Goal: Book appointment/travel/reservation

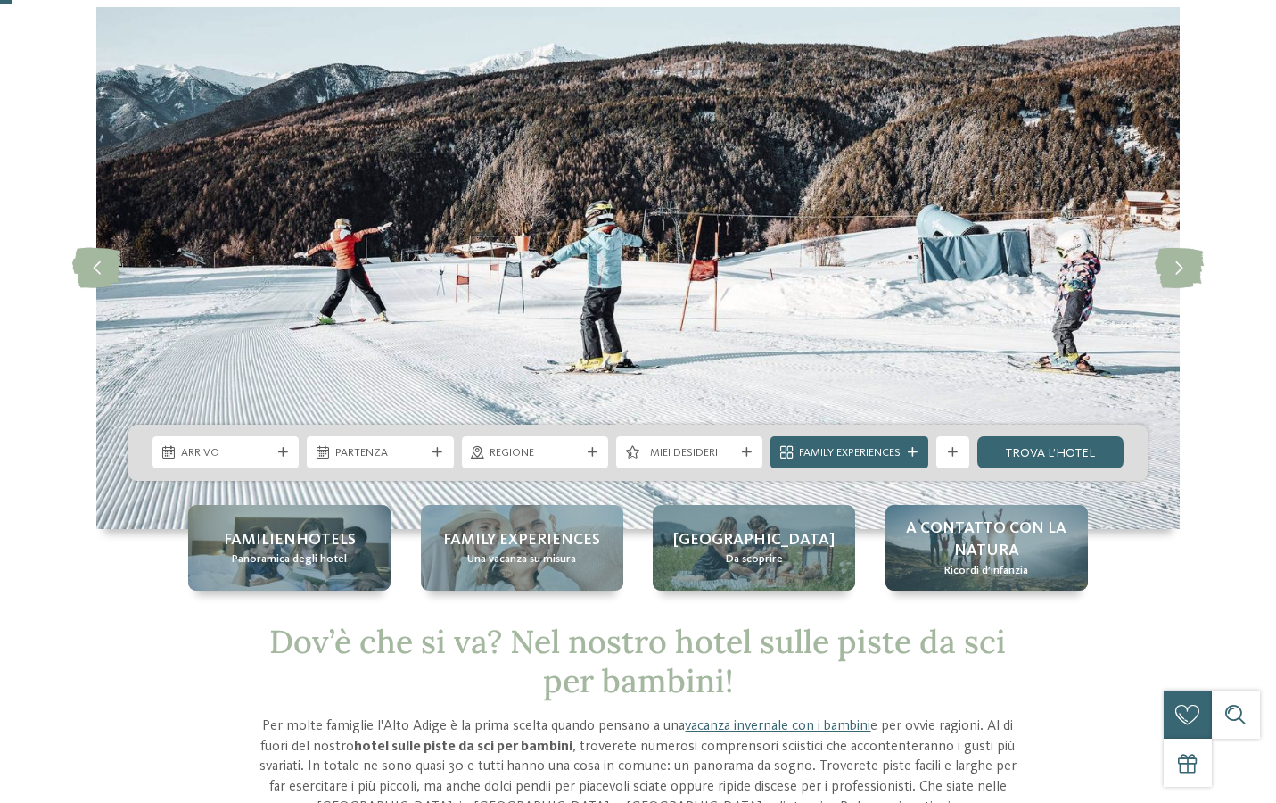
click at [280, 449] on icon at bounding box center [283, 453] width 10 height 10
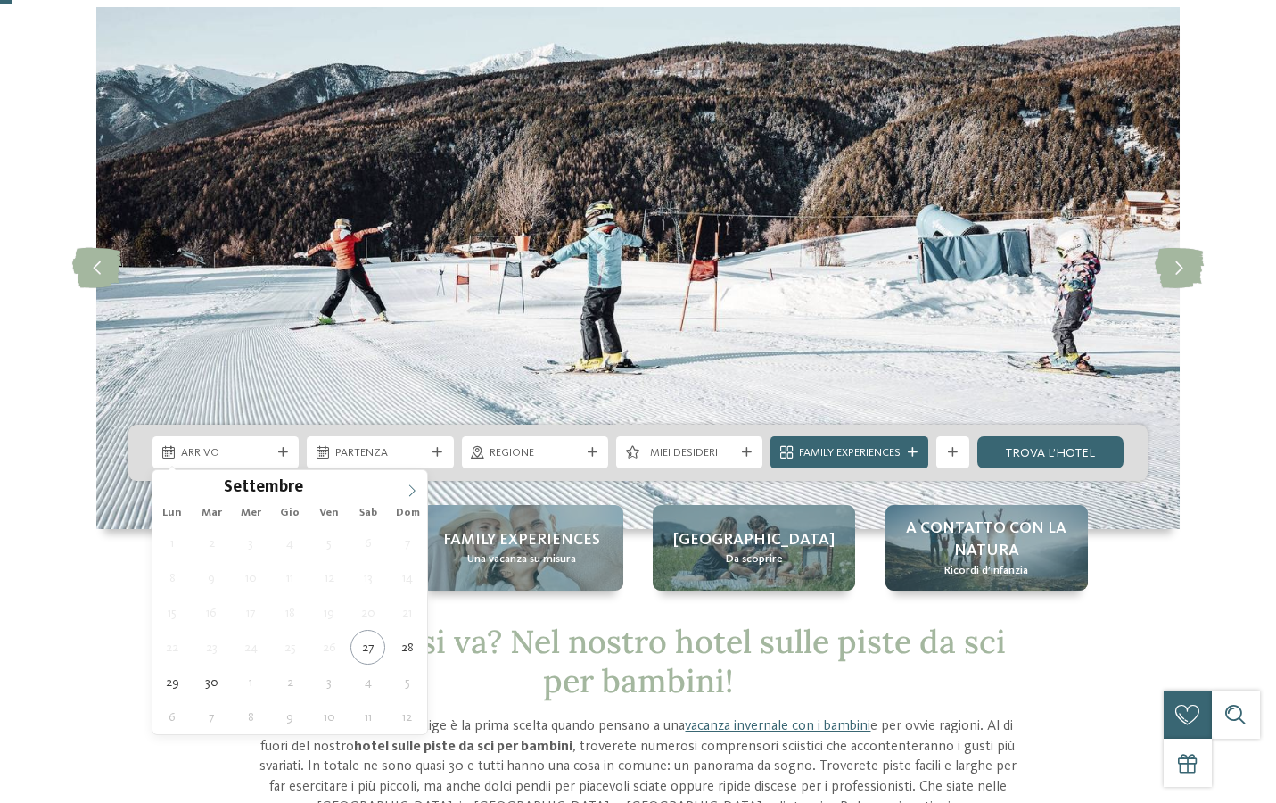
click at [410, 488] on icon at bounding box center [412, 490] width 12 height 12
type input "****"
click at [410, 488] on icon at bounding box center [412, 490] width 12 height 12
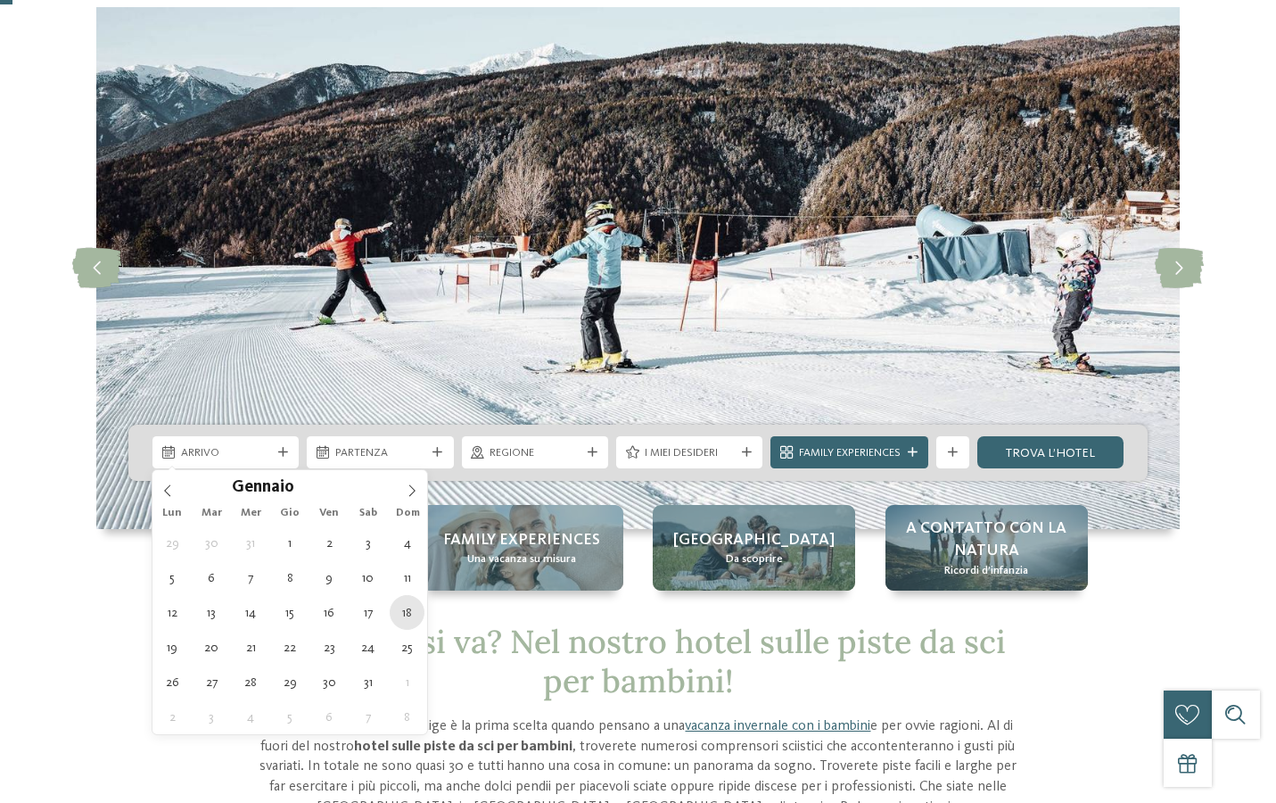
type div "[DATE]"
type input "****"
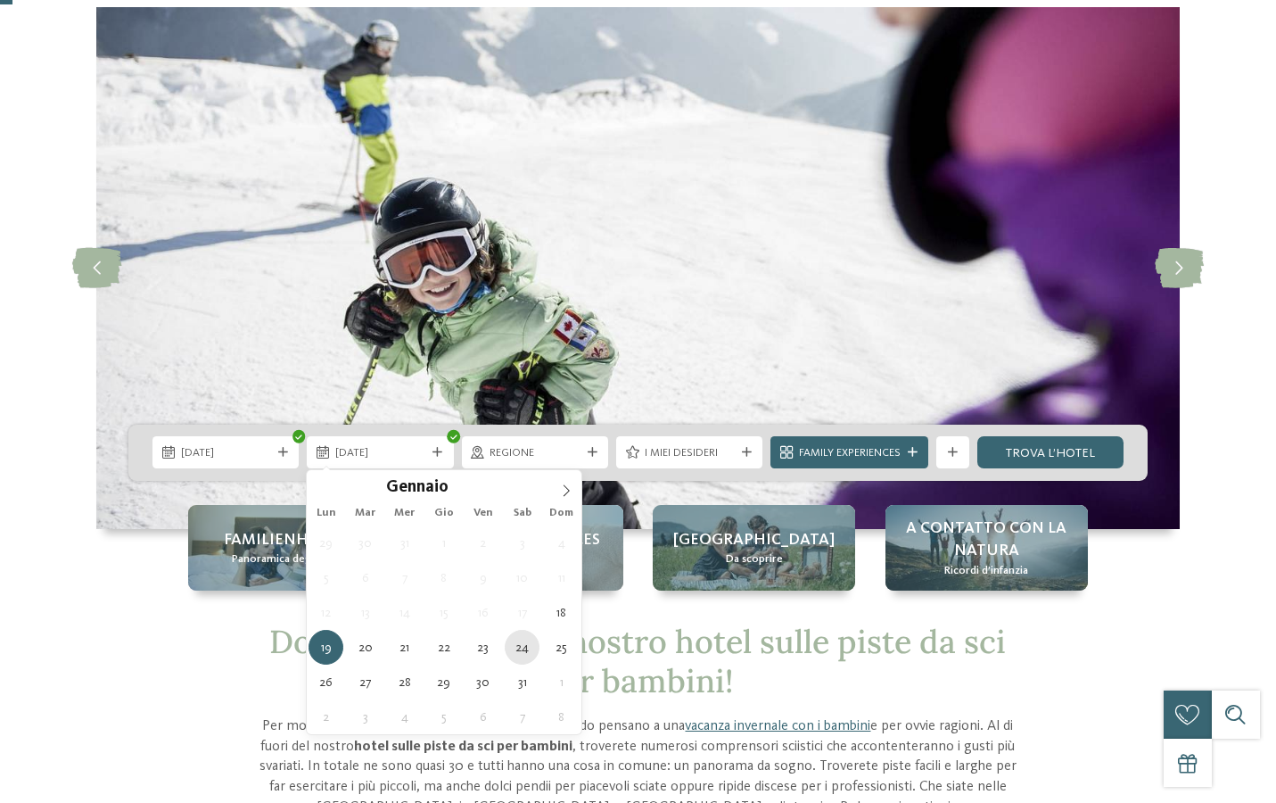
type div "[DATE]"
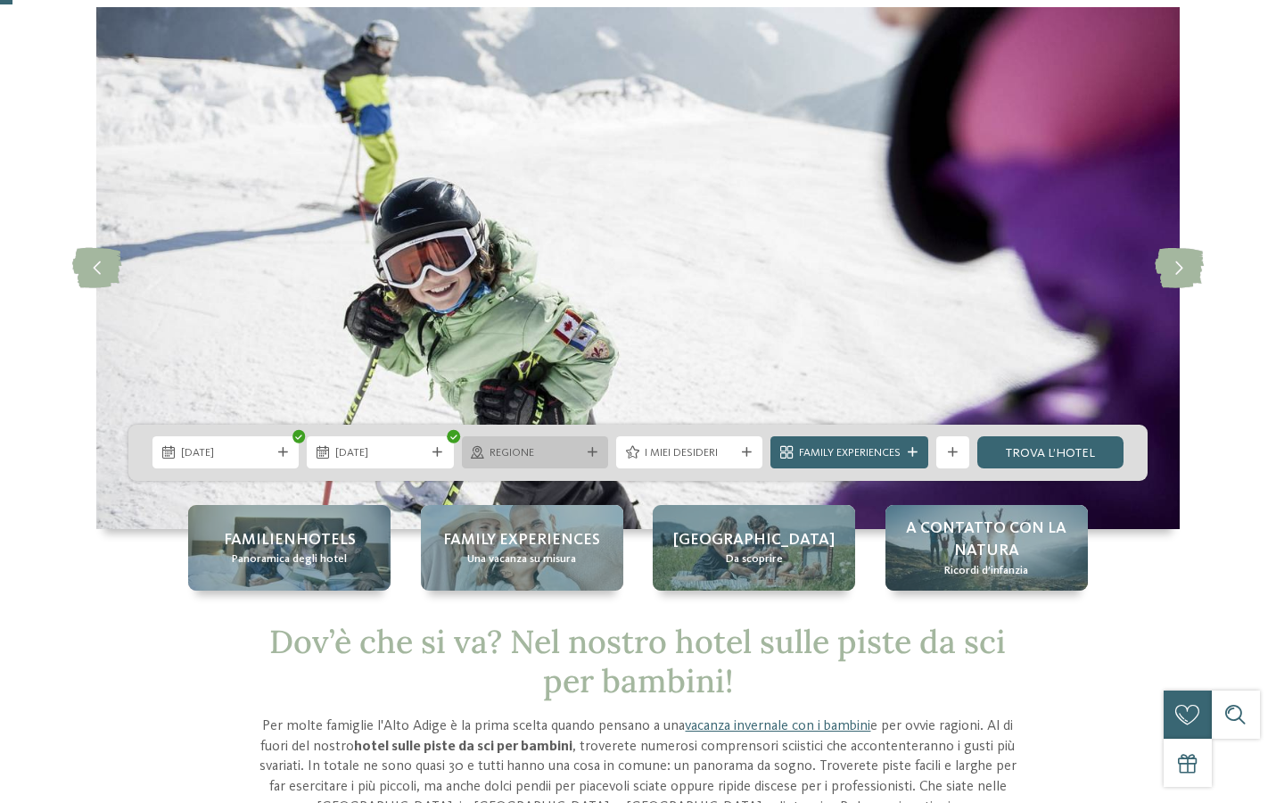
click at [593, 455] on icon at bounding box center [593, 453] width 10 height 10
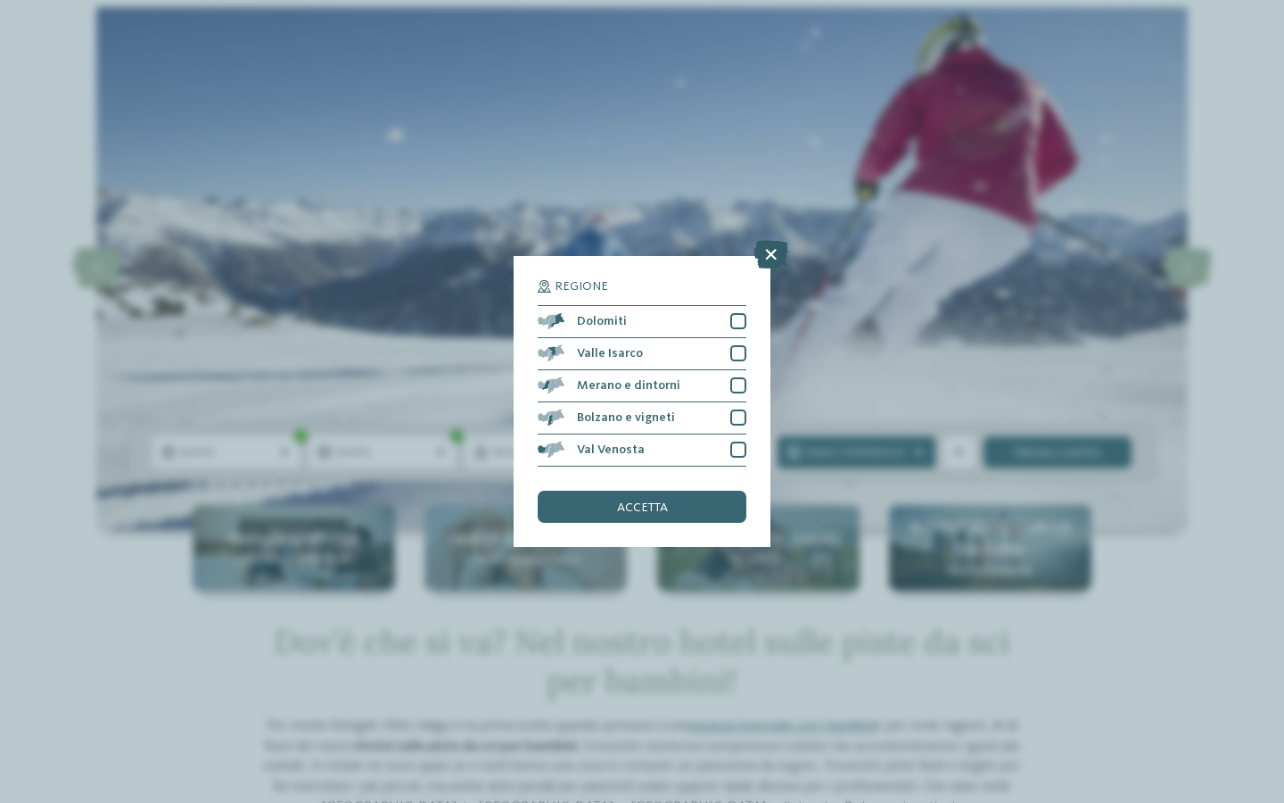
click at [766, 240] on icon at bounding box center [771, 254] width 35 height 29
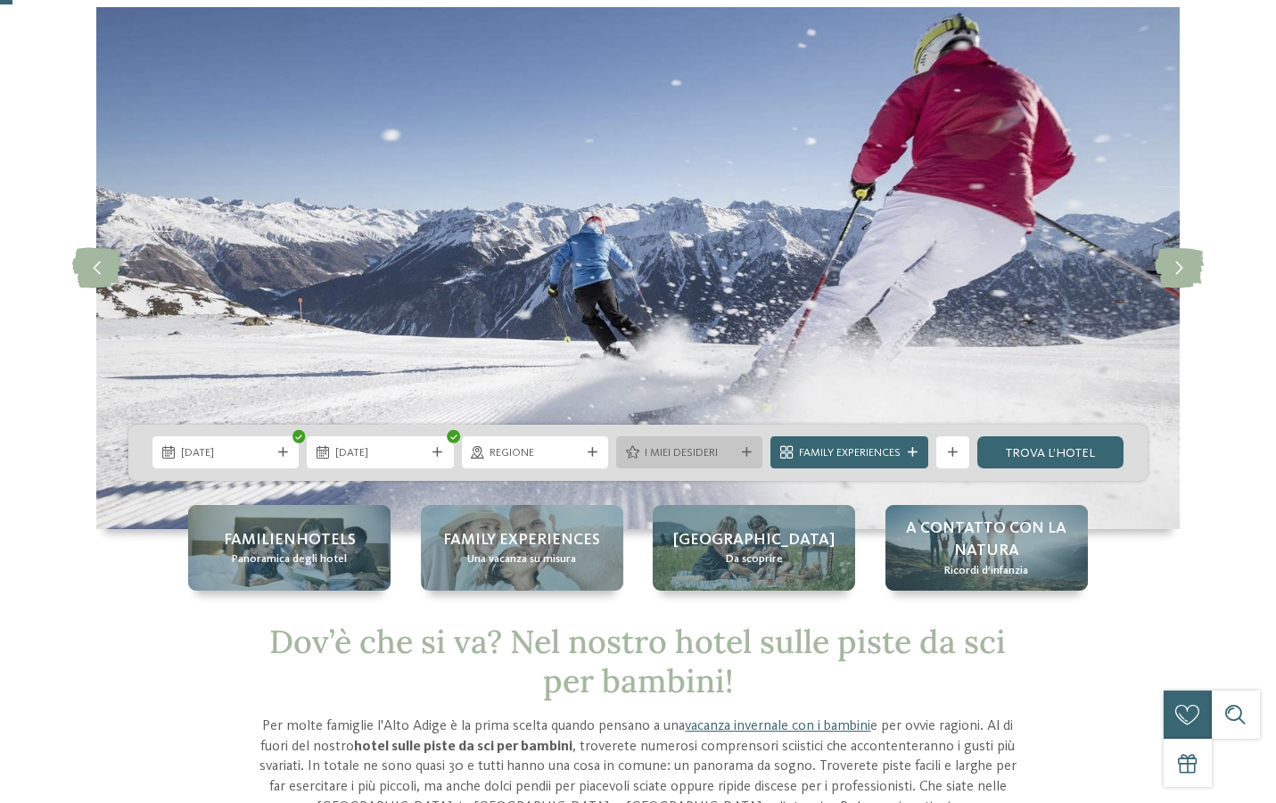
click at [723, 449] on span "I miei desideri" at bounding box center [690, 453] width 90 height 16
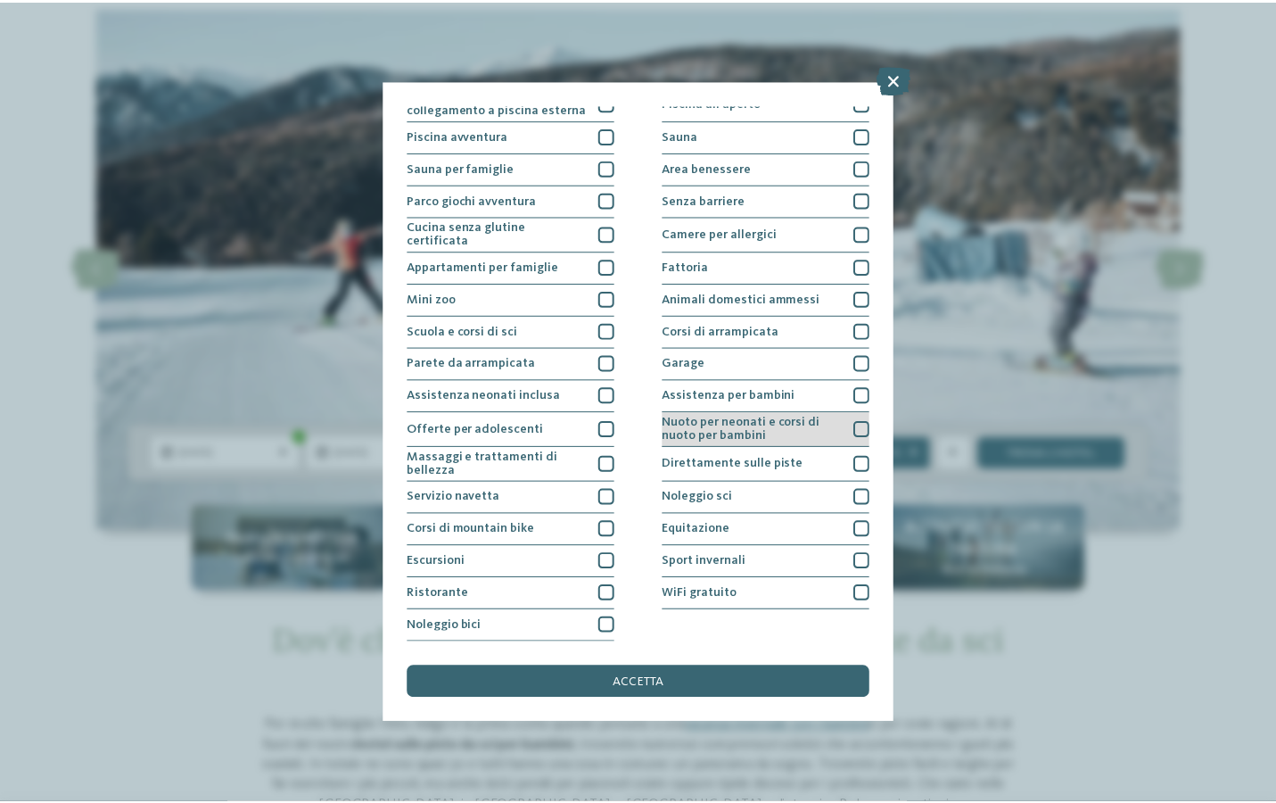
scroll to position [172, 0]
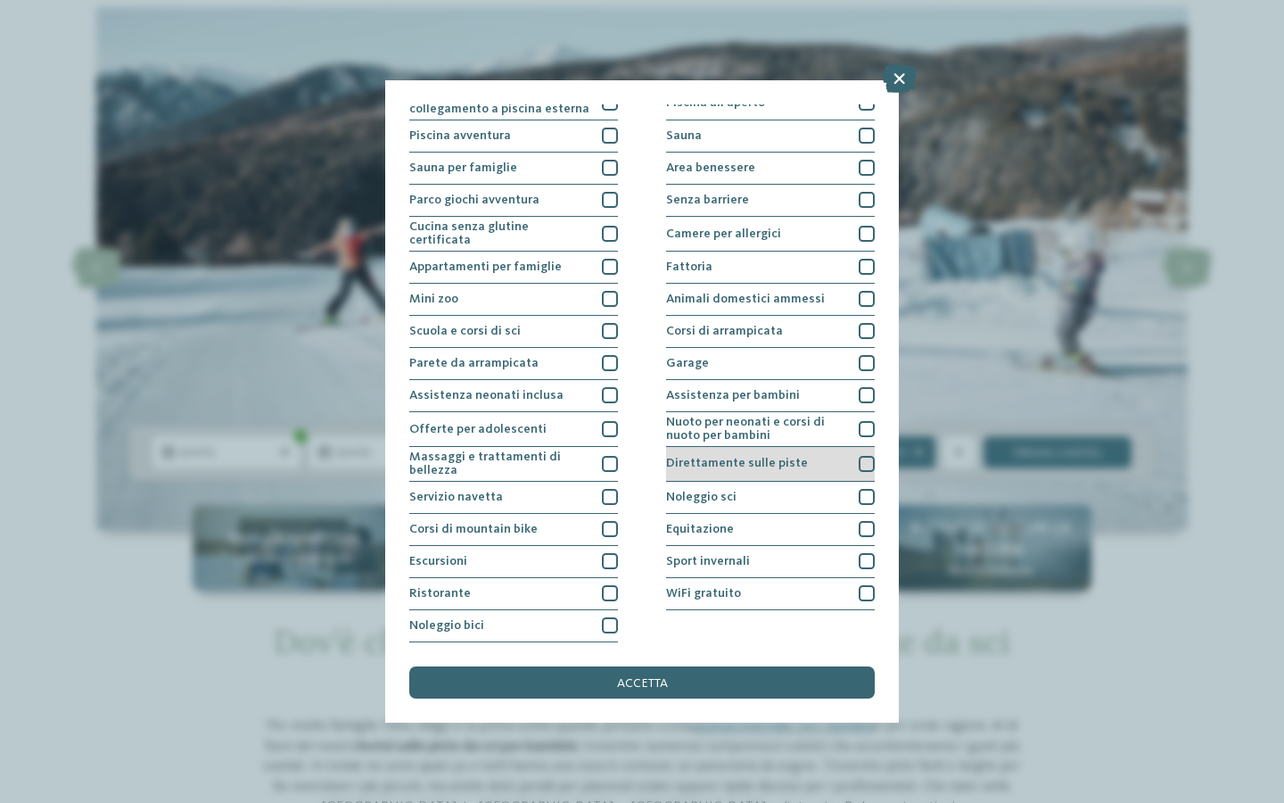
click at [750, 447] on div "Direttamente sulle piste" at bounding box center [770, 464] width 209 height 35
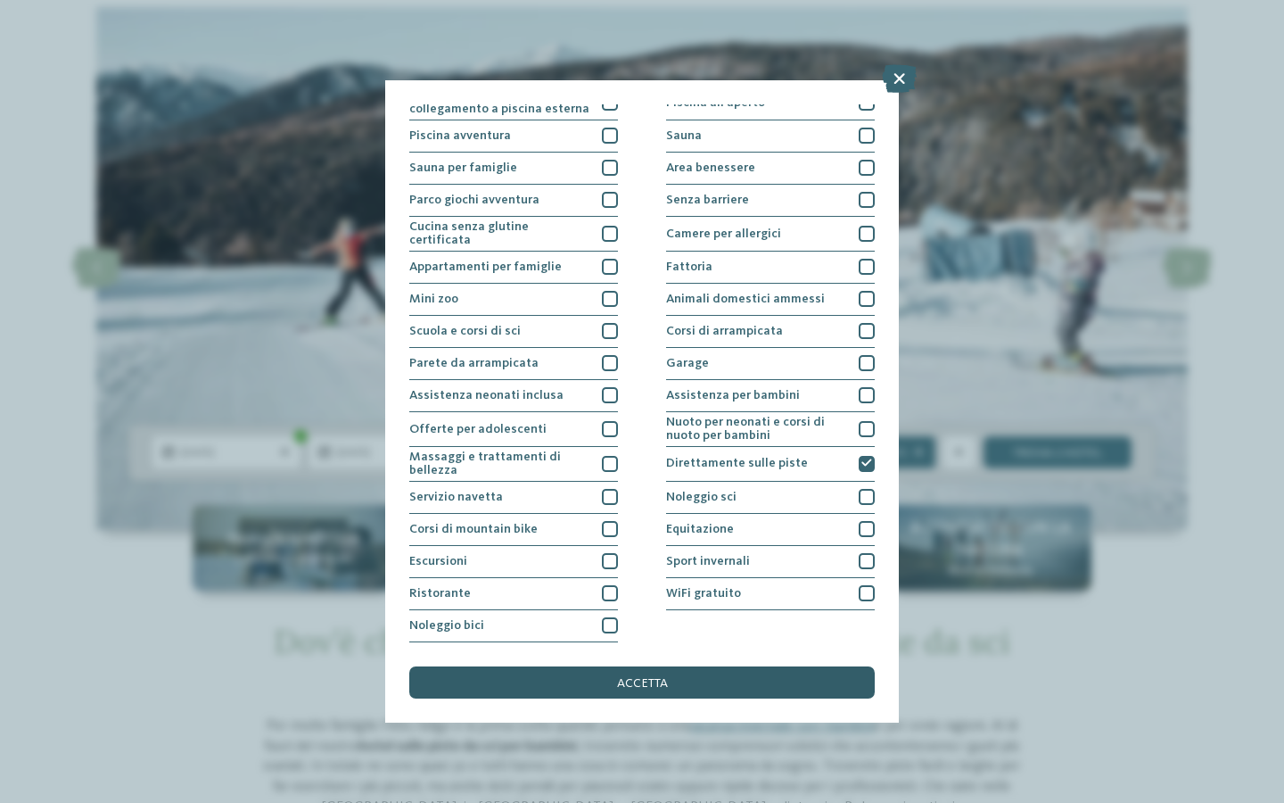
click at [716, 666] on div "accetta" at bounding box center [642, 682] width 466 height 32
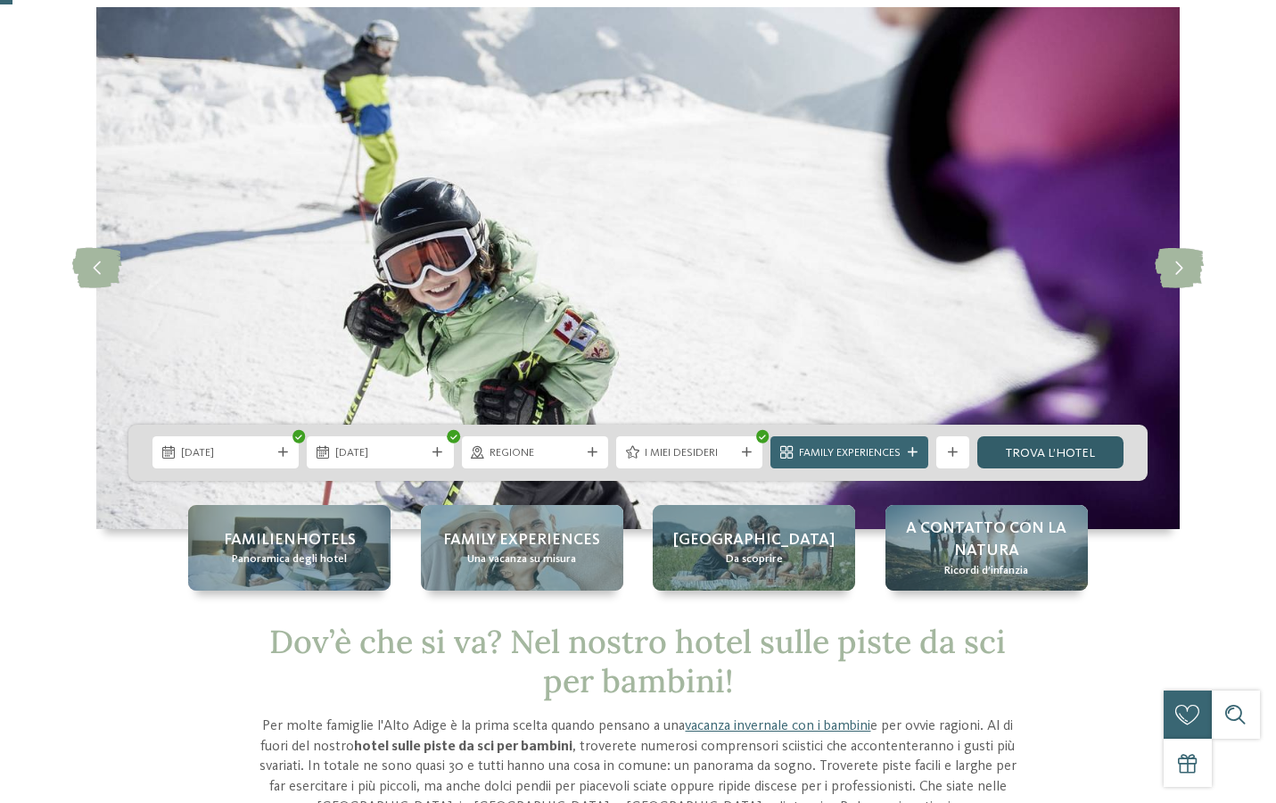
click at [1044, 455] on link "trova l’hotel" at bounding box center [1051, 452] width 146 height 32
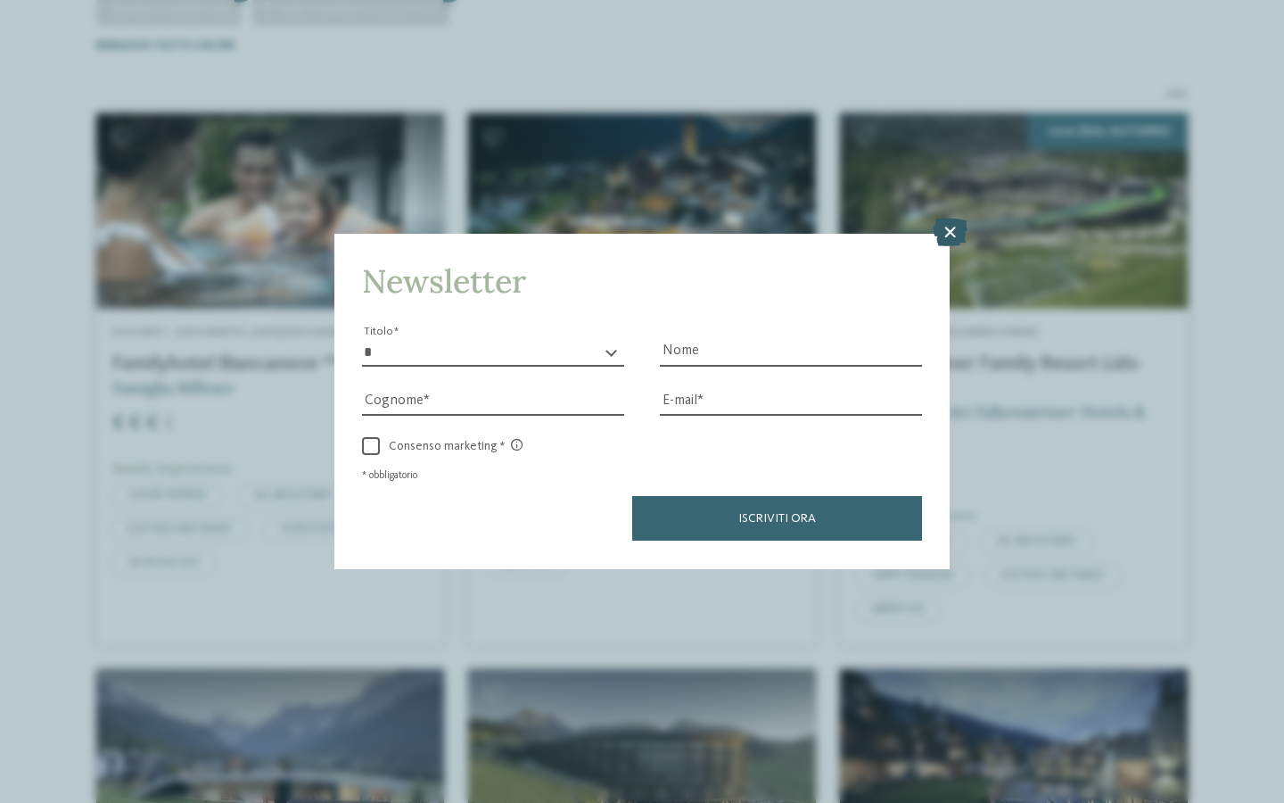
click at [954, 219] on icon at bounding box center [950, 233] width 35 height 29
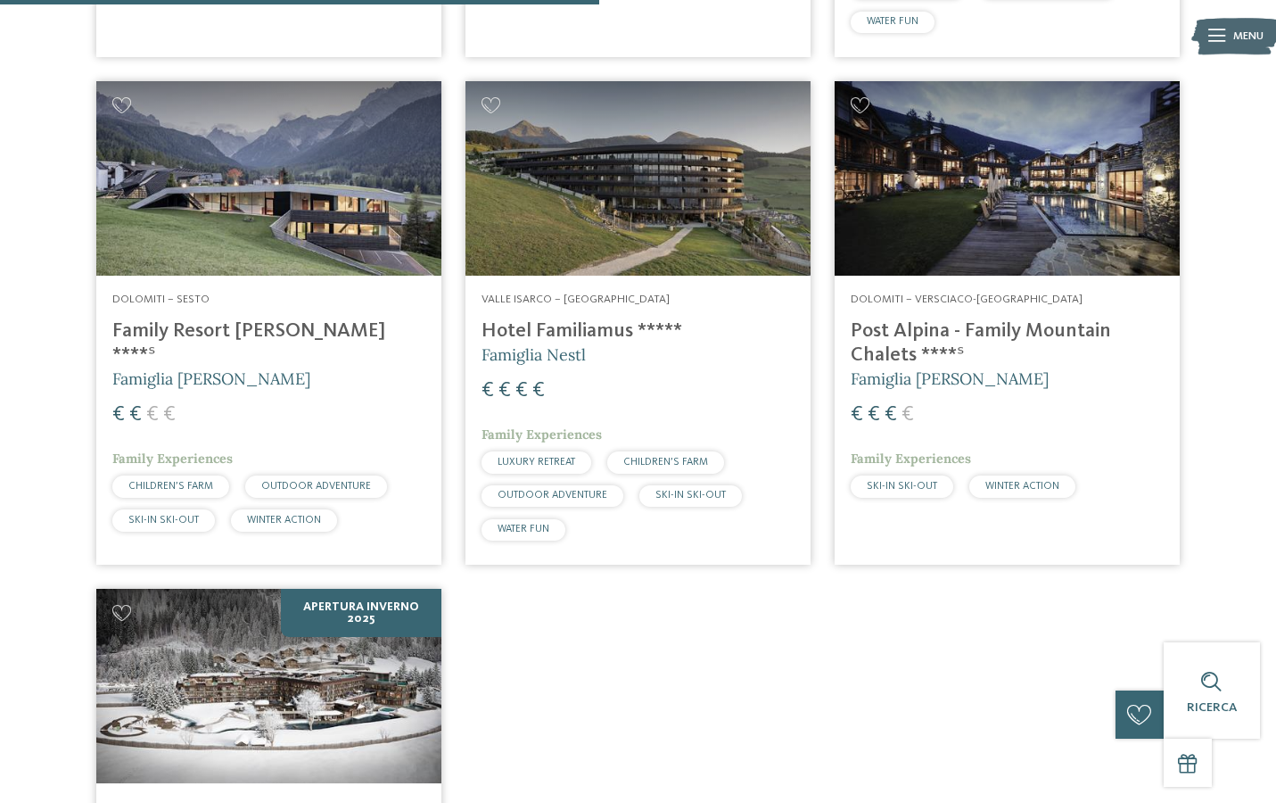
scroll to position [1102, 0]
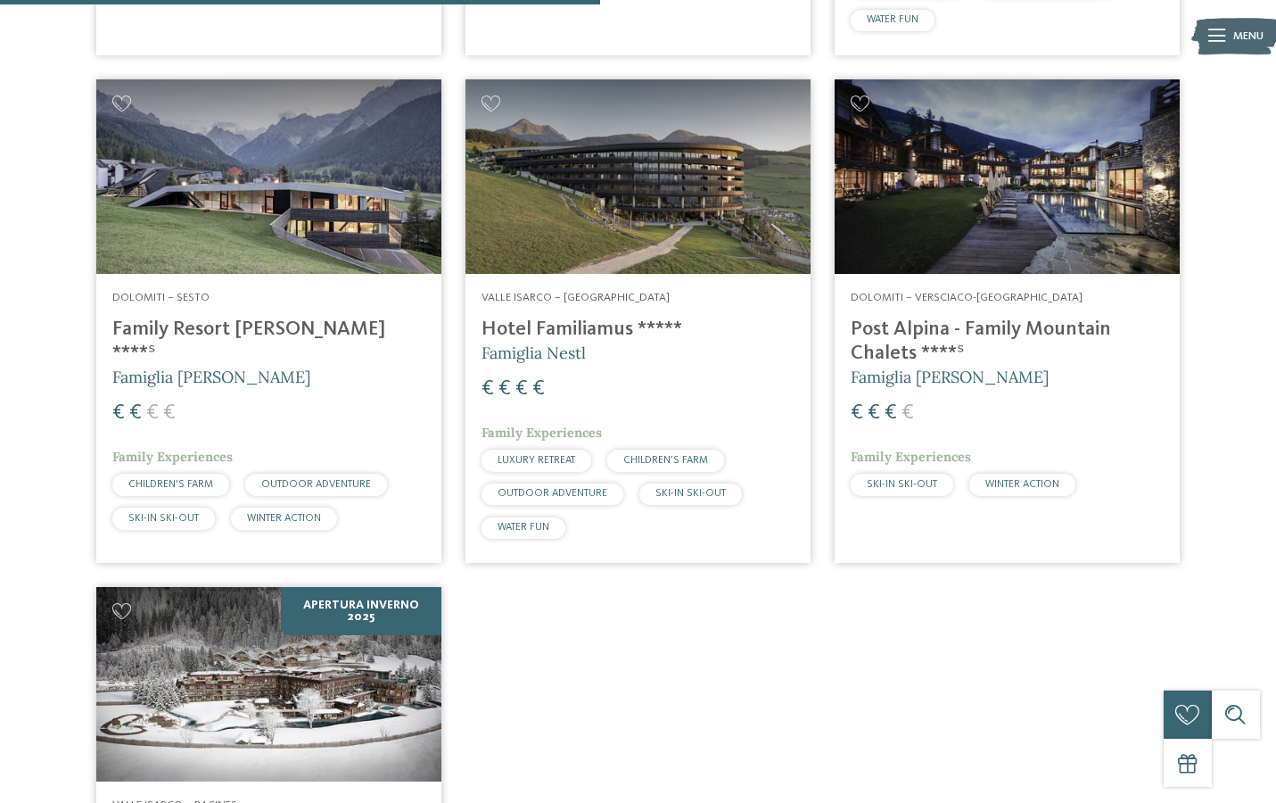
click at [369, 399] on div "€ € € €" at bounding box center [268, 413] width 313 height 29
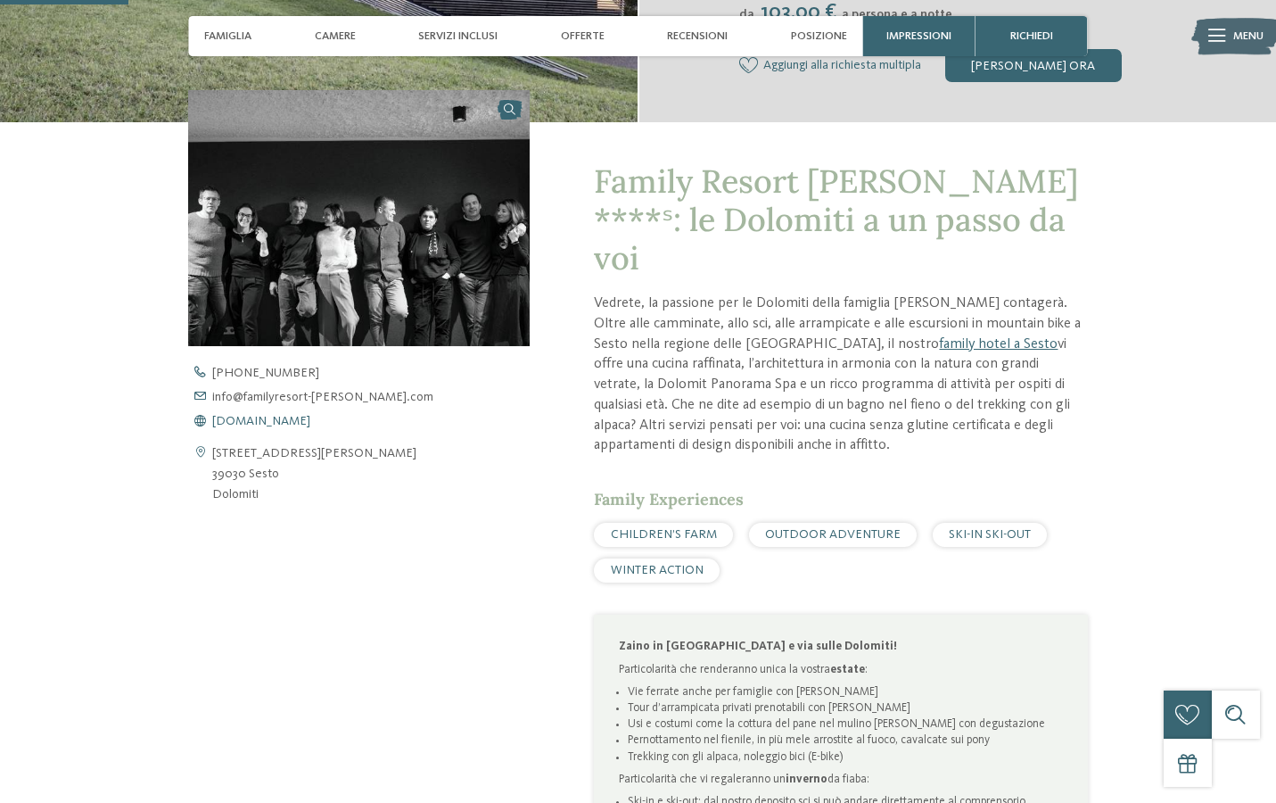
scroll to position [493, 0]
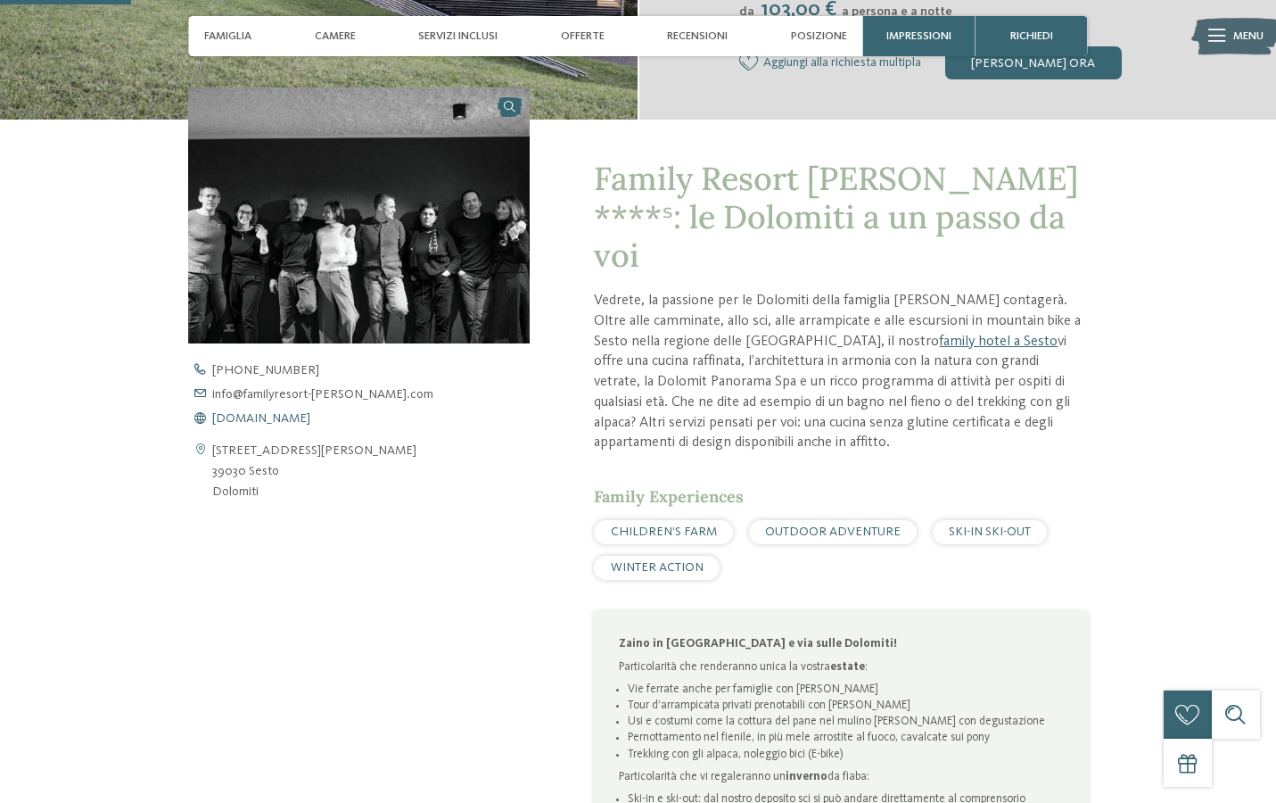
click at [310, 413] on span "www.familyresort-rainer.com" at bounding box center [261, 418] width 98 height 12
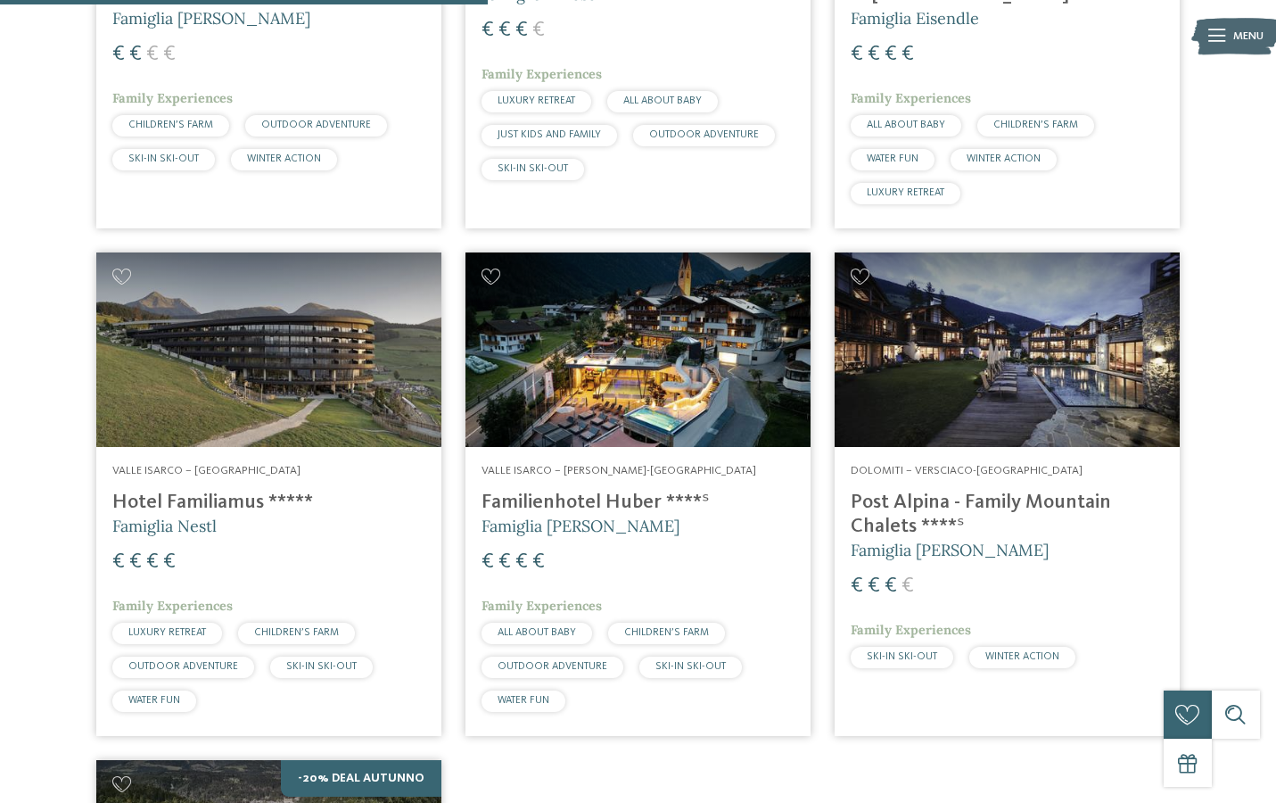
scroll to position [929, 0]
